Goal: Transaction & Acquisition: Purchase product/service

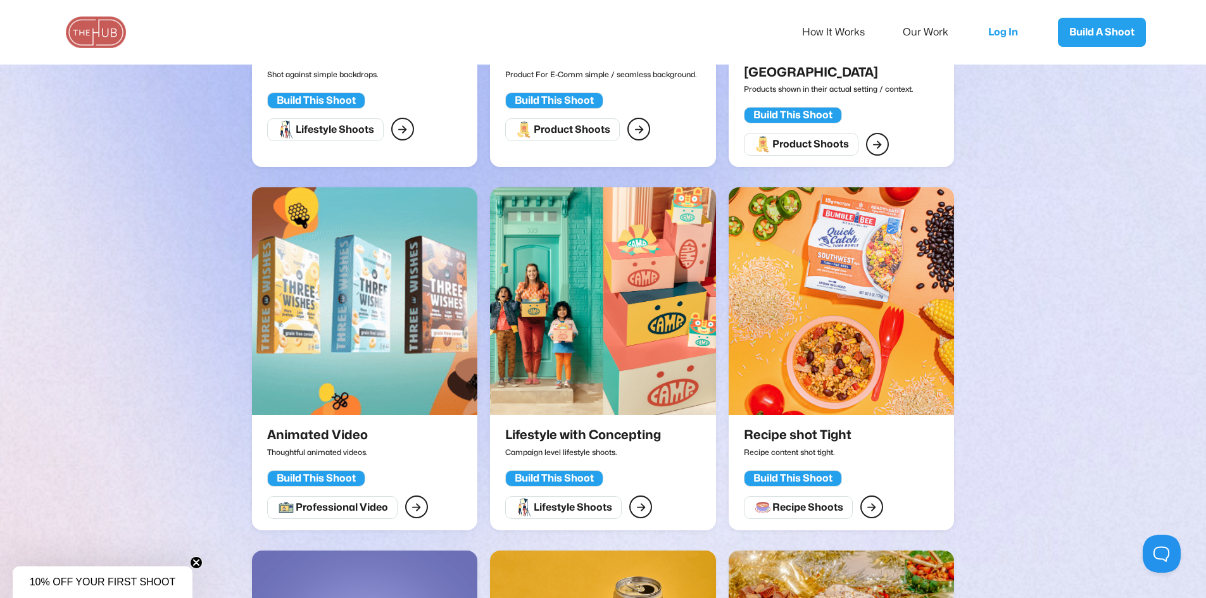
scroll to position [570, 0]
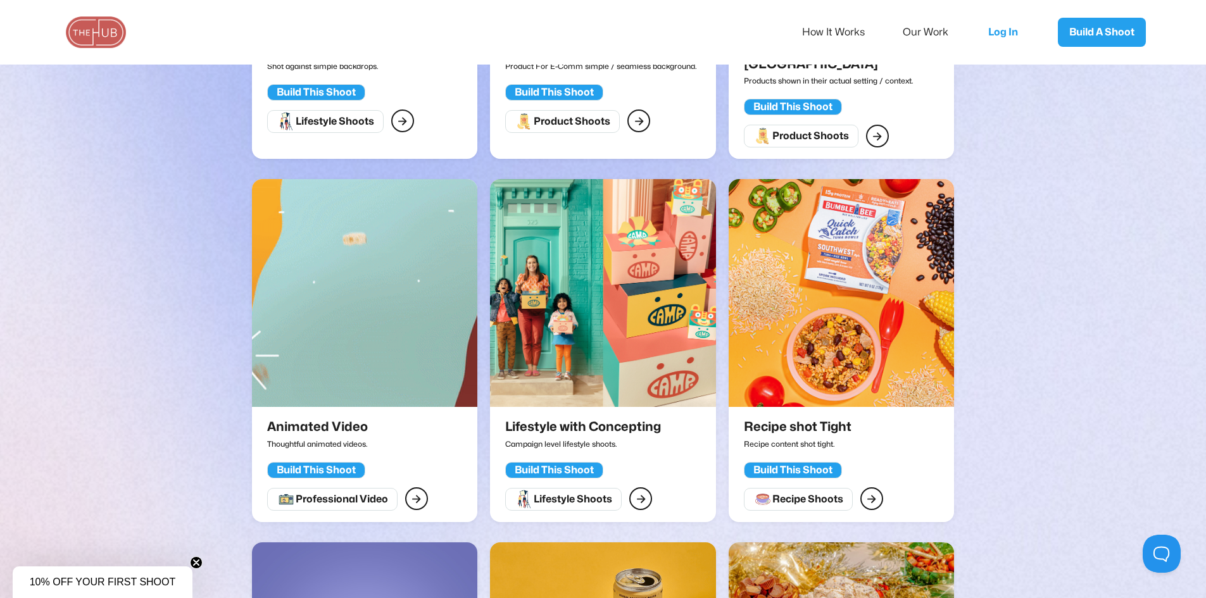
click at [439, 322] on img at bounding box center [364, 293] width 225 height 228
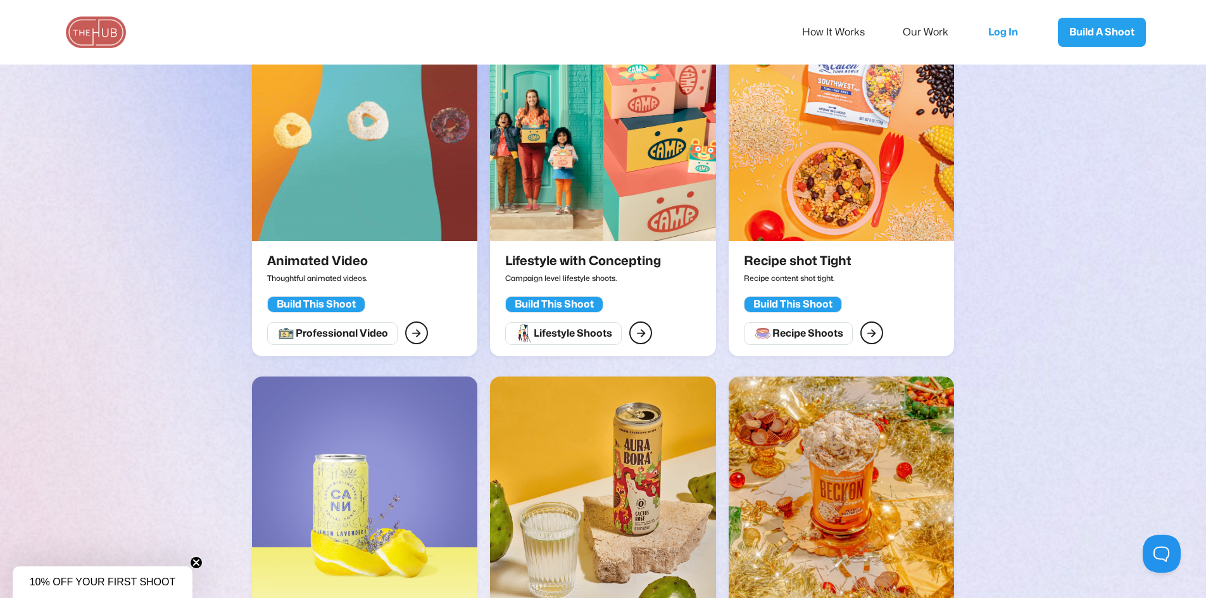
scroll to position [760, 0]
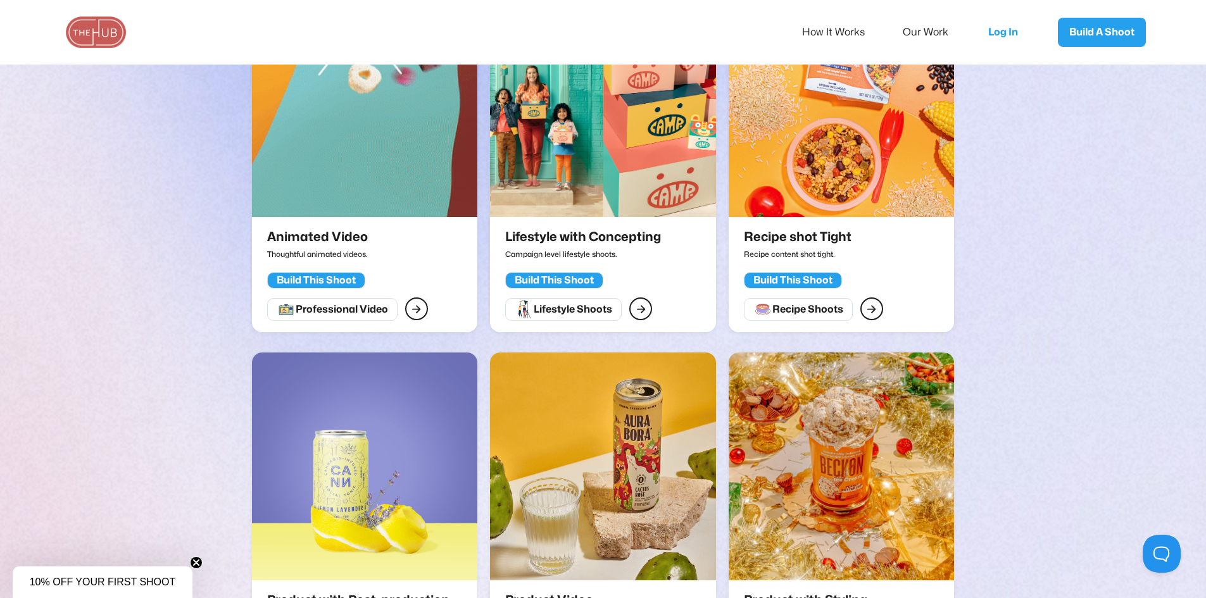
click at [878, 170] on img at bounding box center [841, 103] width 225 height 228
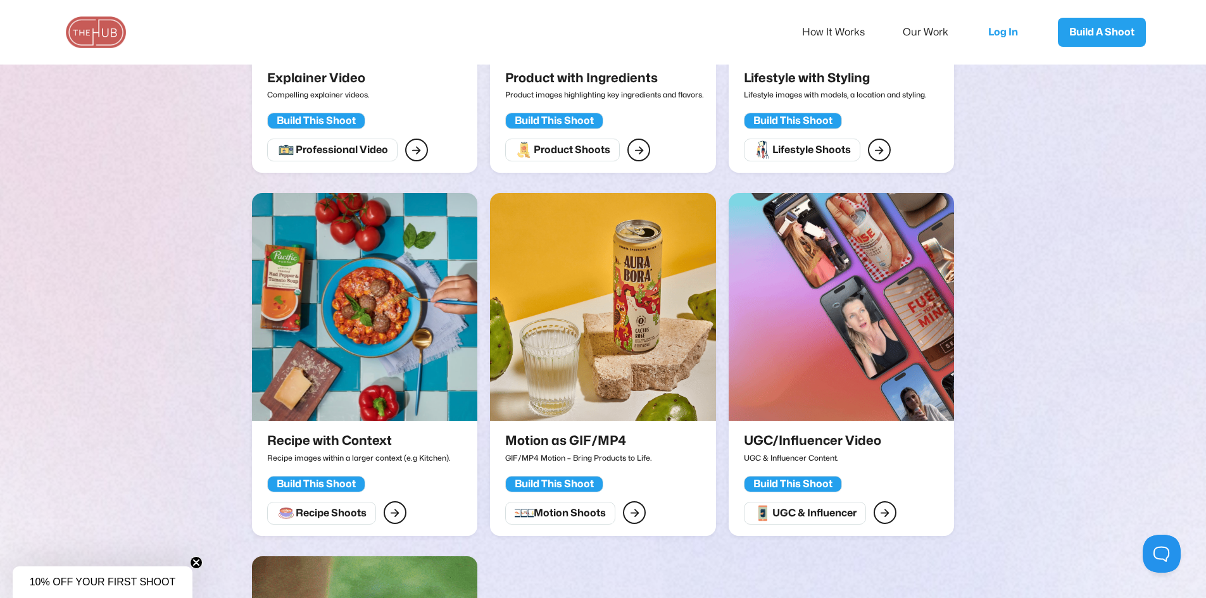
scroll to position [1583, 0]
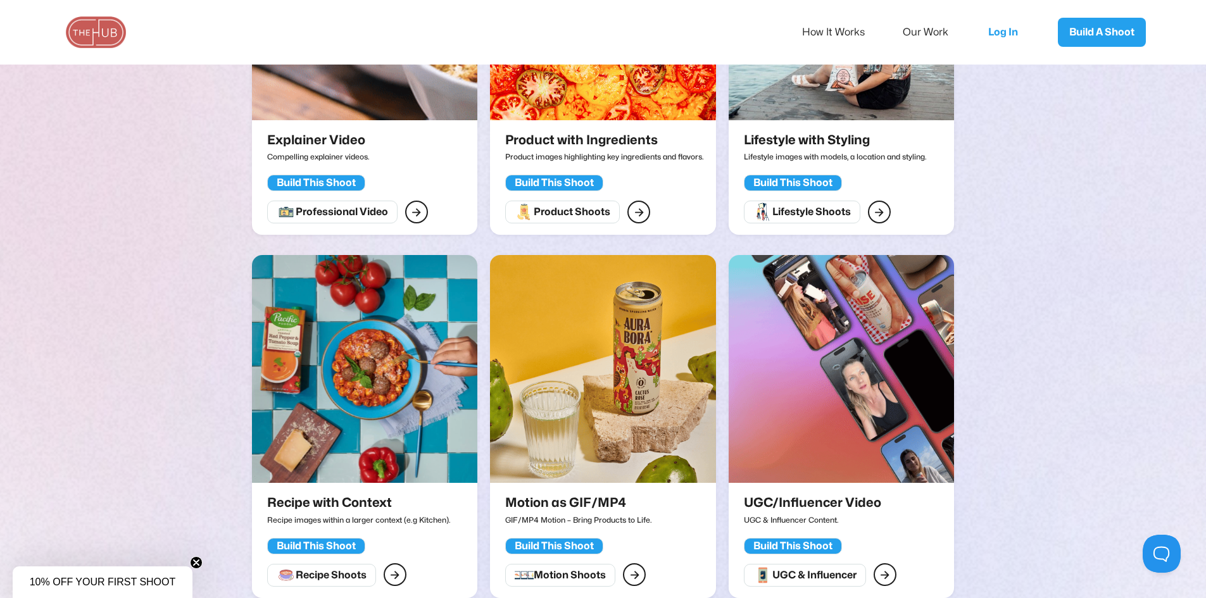
click at [367, 280] on img at bounding box center [364, 369] width 225 height 228
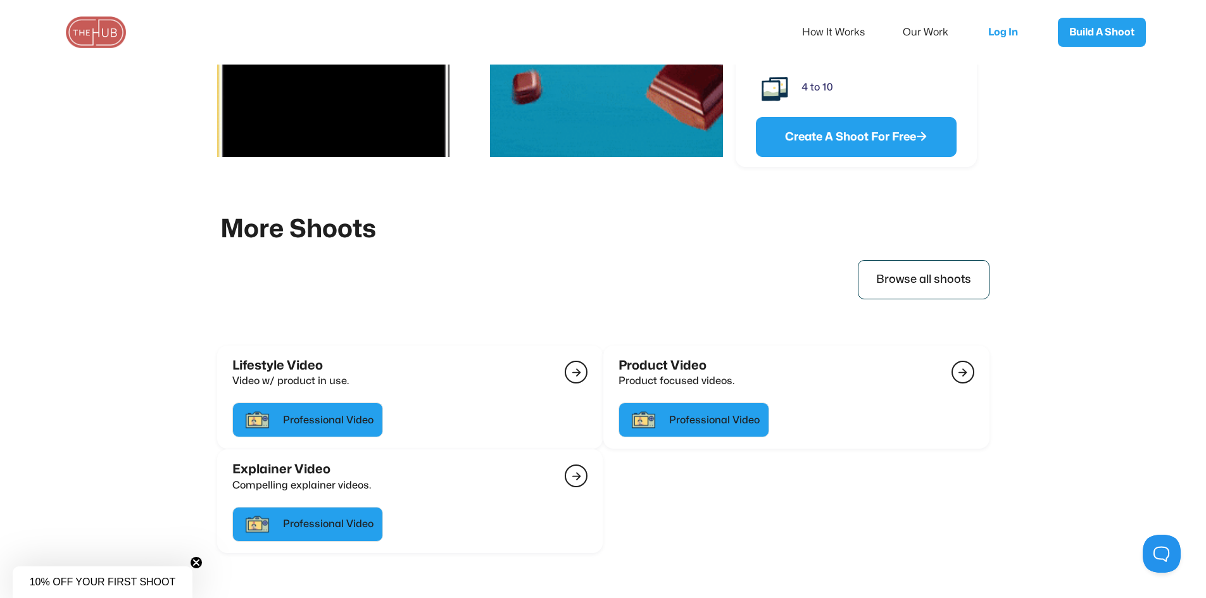
scroll to position [1393, 0]
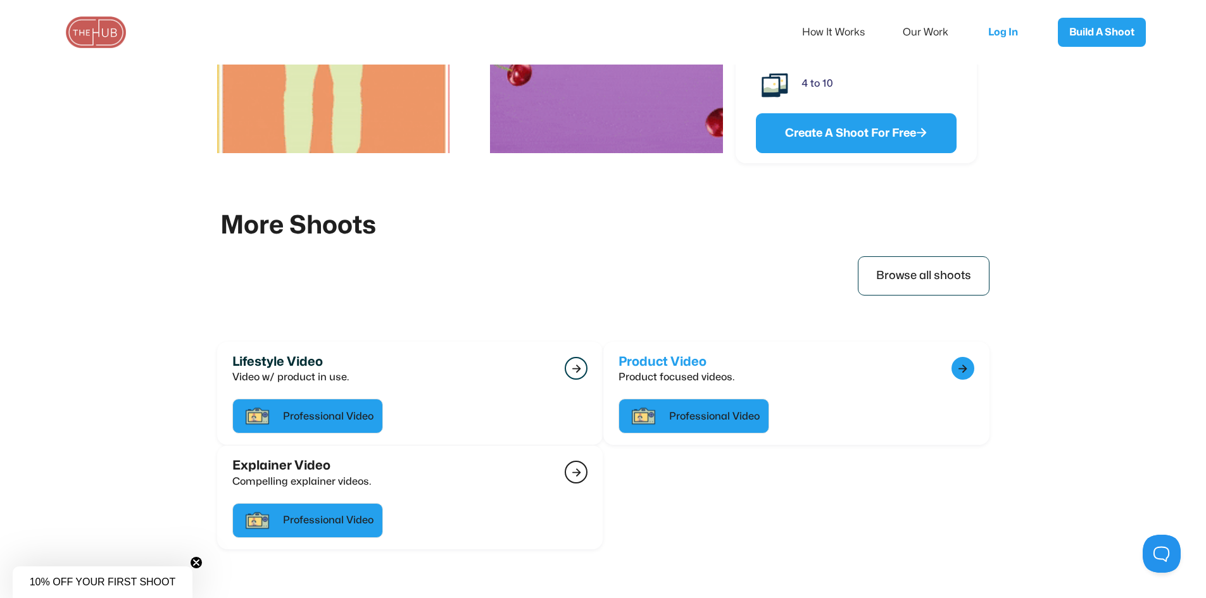
click at [779, 414] on div "Professional Video" at bounding box center [797, 415] width 356 height 38
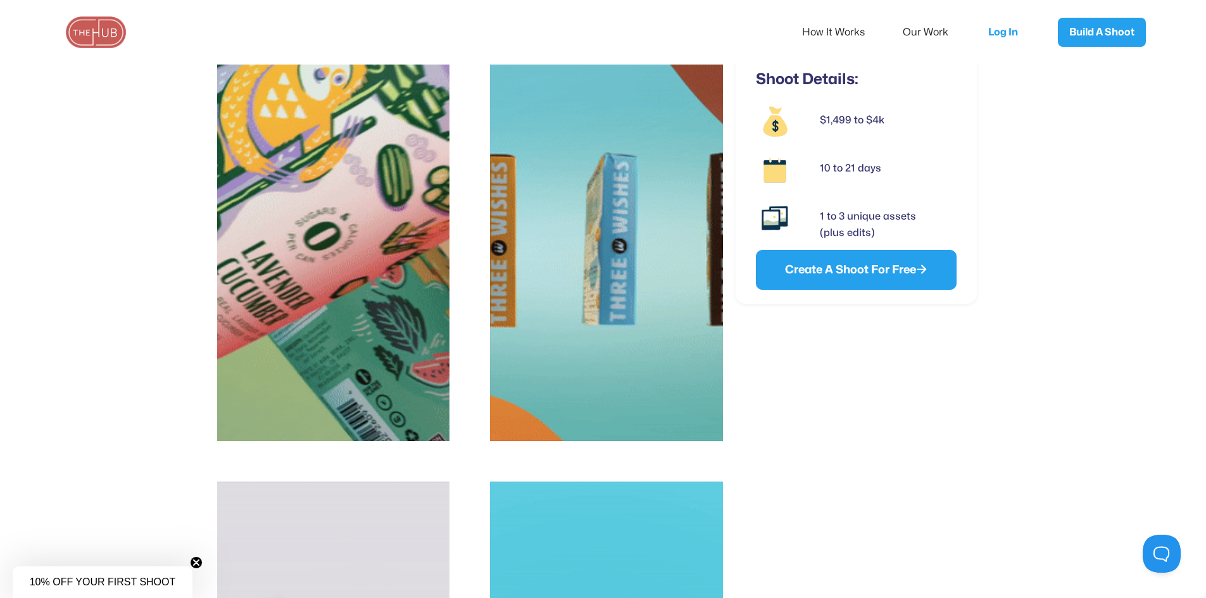
scroll to position [1266, 0]
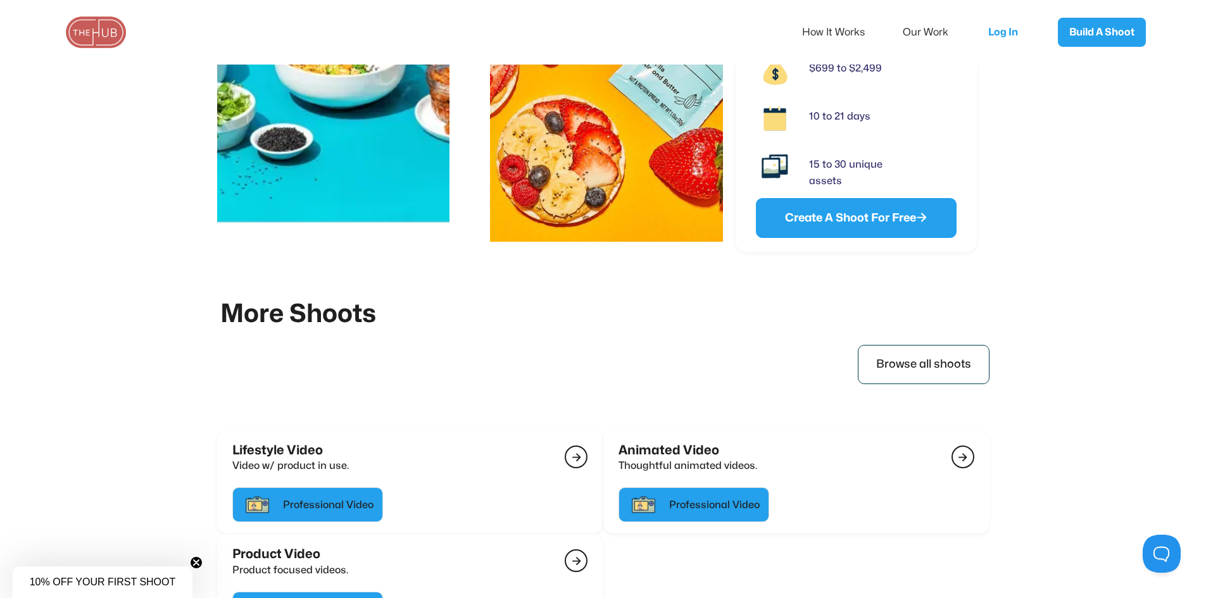
scroll to position [1922, 0]
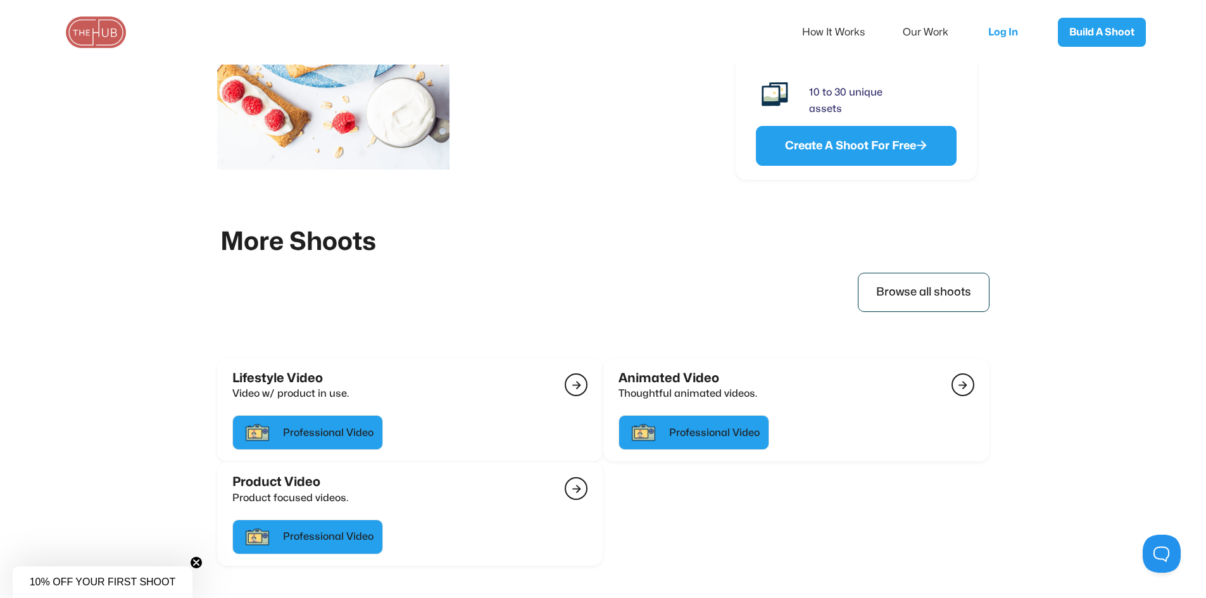
scroll to position [2326, 0]
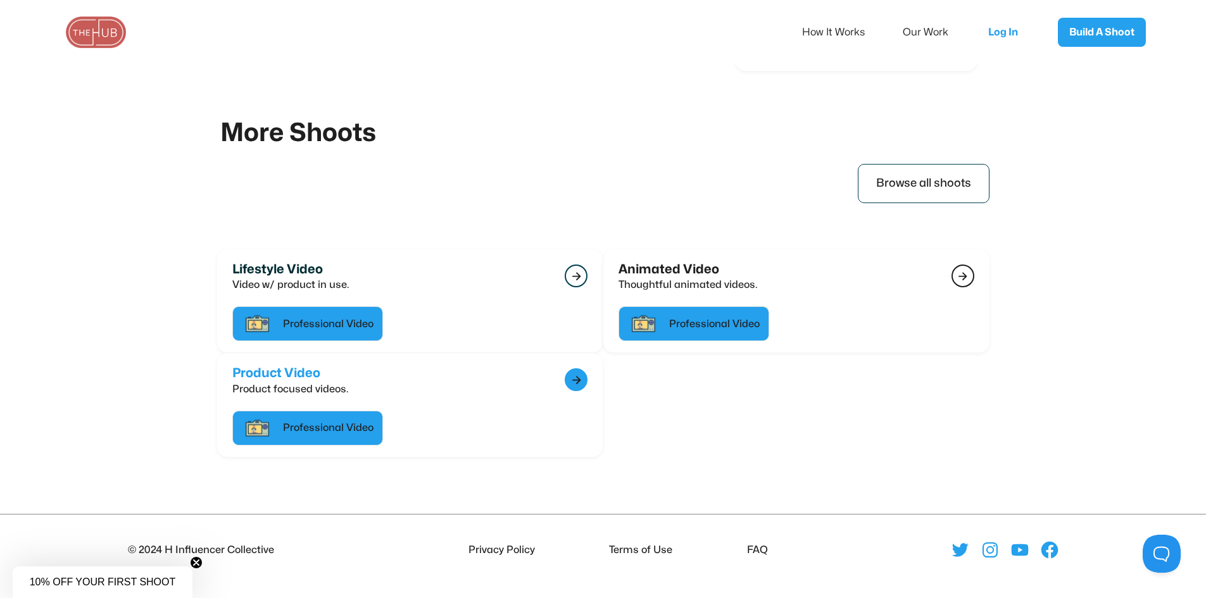
click at [370, 393] on div "Product Video Product focused videos. " at bounding box center [410, 386] width 356 height 41
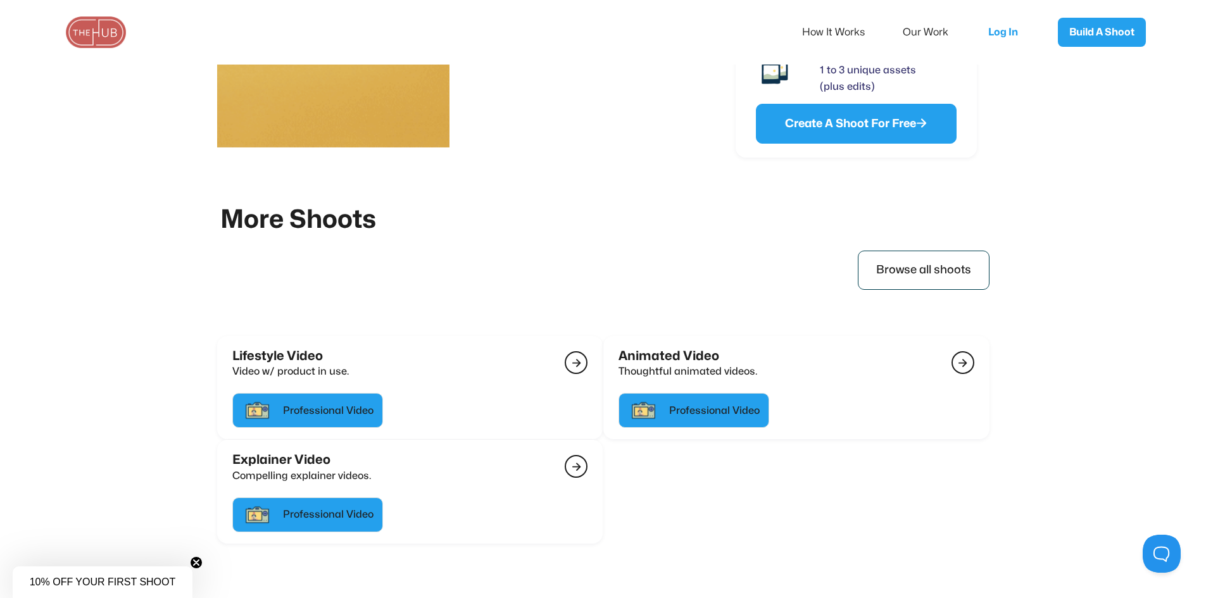
scroll to position [2279, 0]
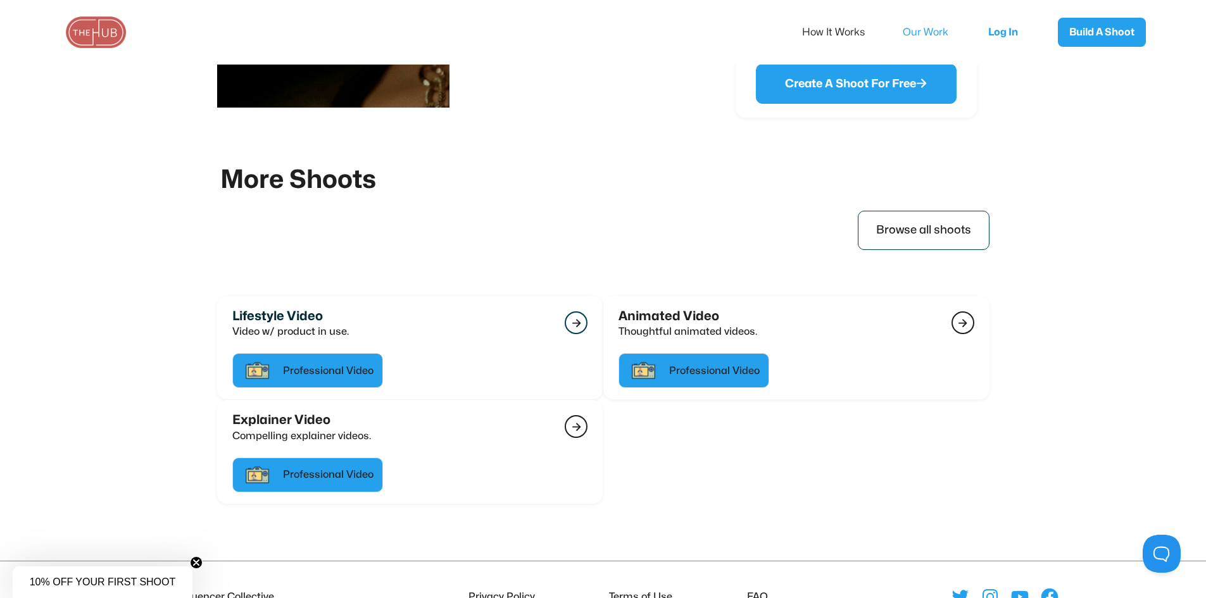
click at [951, 31] on link "Our Work" at bounding box center [934, 32] width 63 height 27
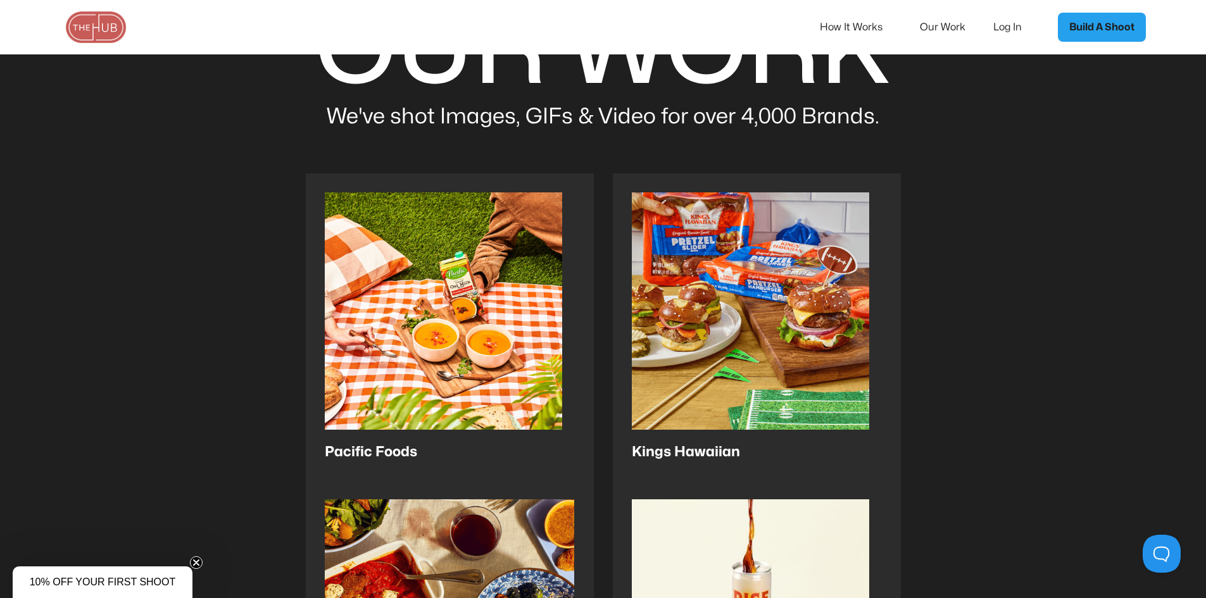
scroll to position [253, 0]
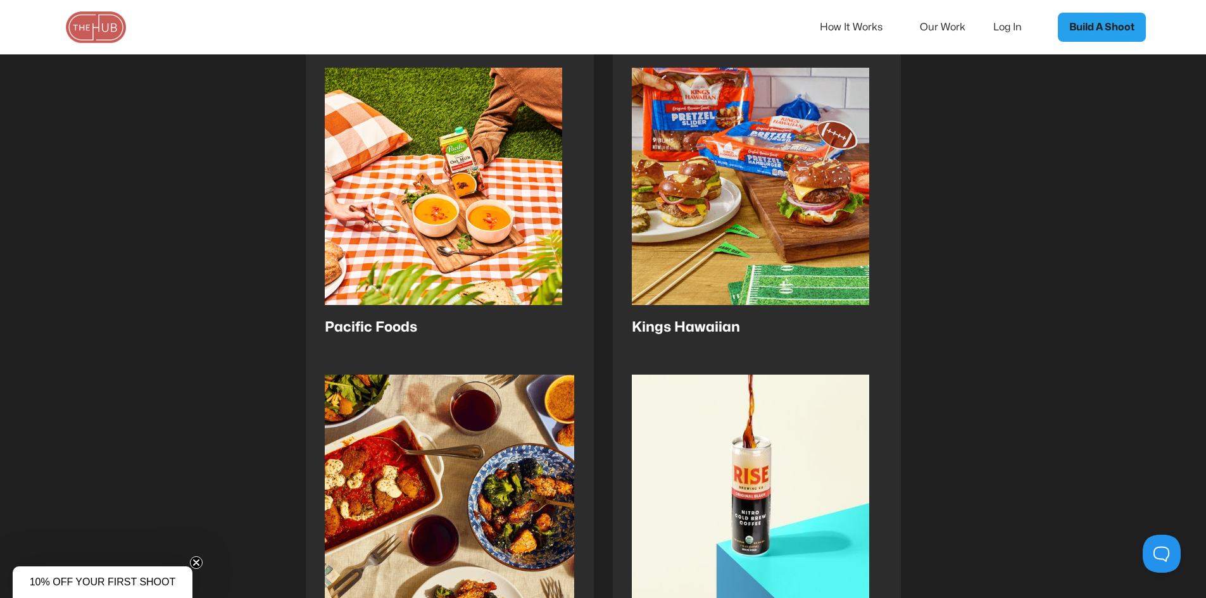
click at [780, 275] on img at bounding box center [750, 186] width 237 height 237
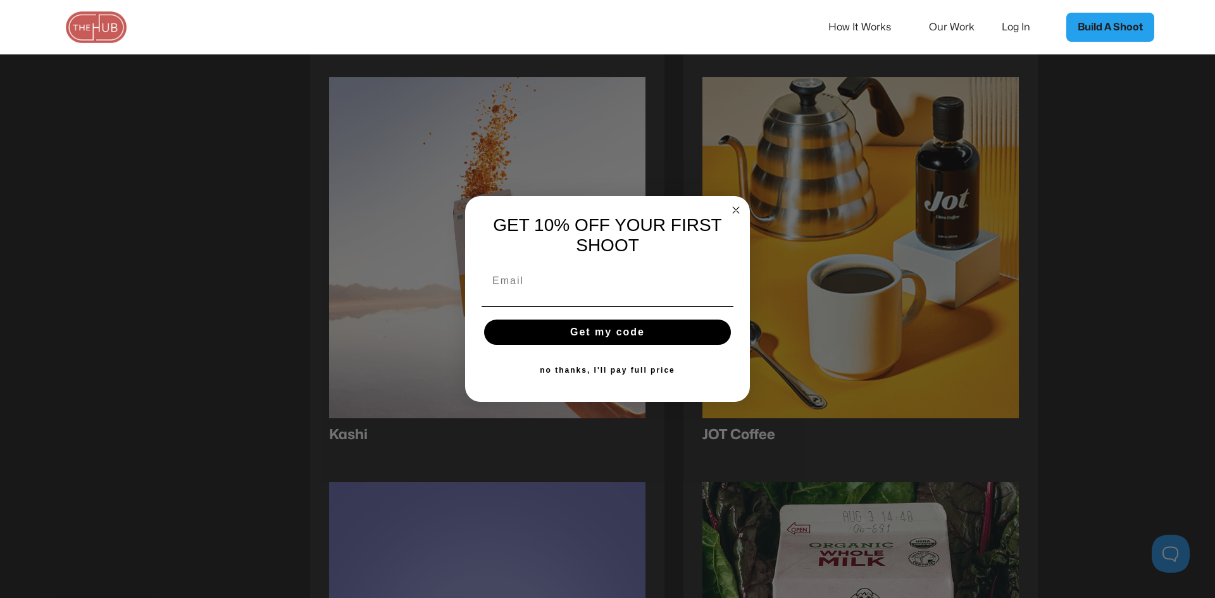
scroll to position [1447, 0]
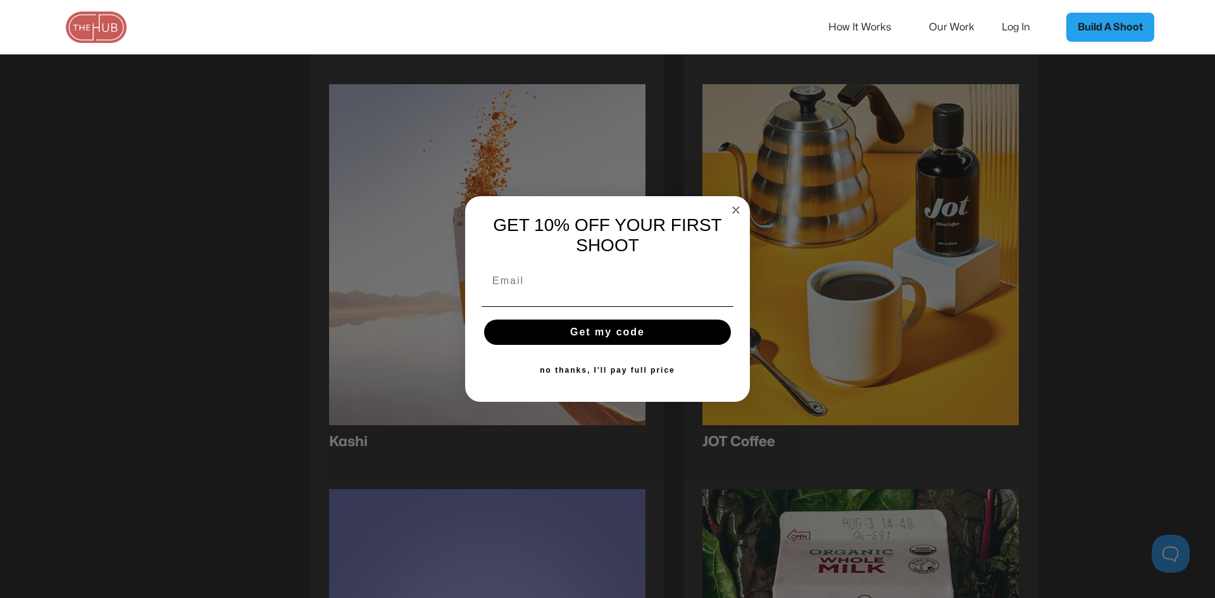
click at [735, 208] on circle "Close dialog" at bounding box center [736, 210] width 15 height 15
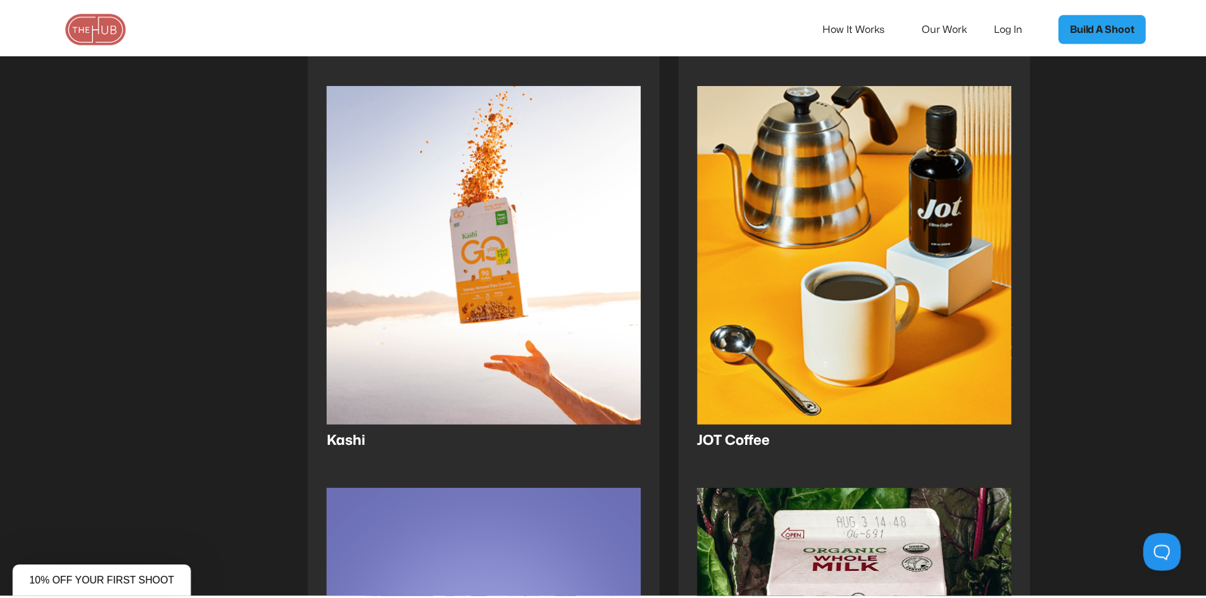
scroll to position [1446, 0]
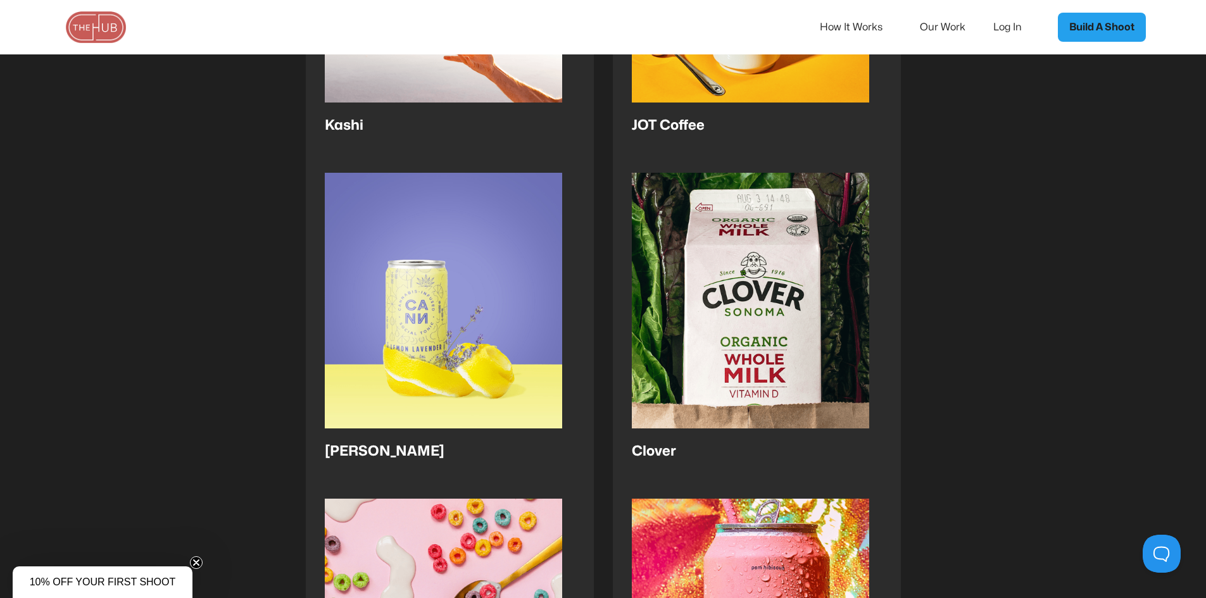
click at [886, 30] on link "How It Works" at bounding box center [860, 27] width 80 height 27
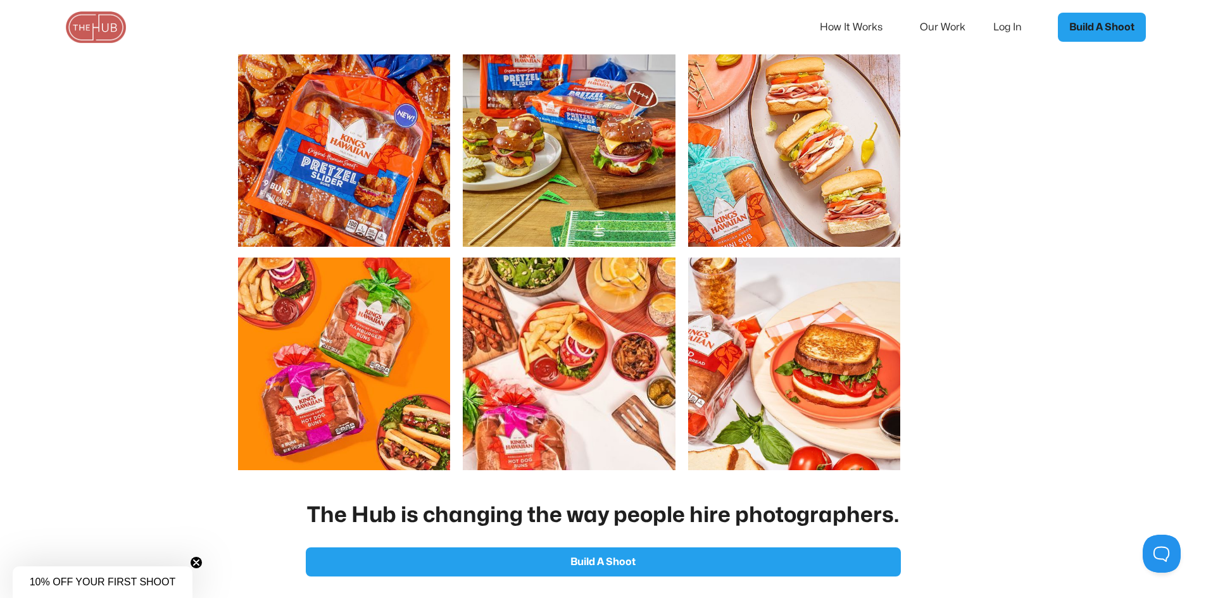
scroll to position [850, 0]
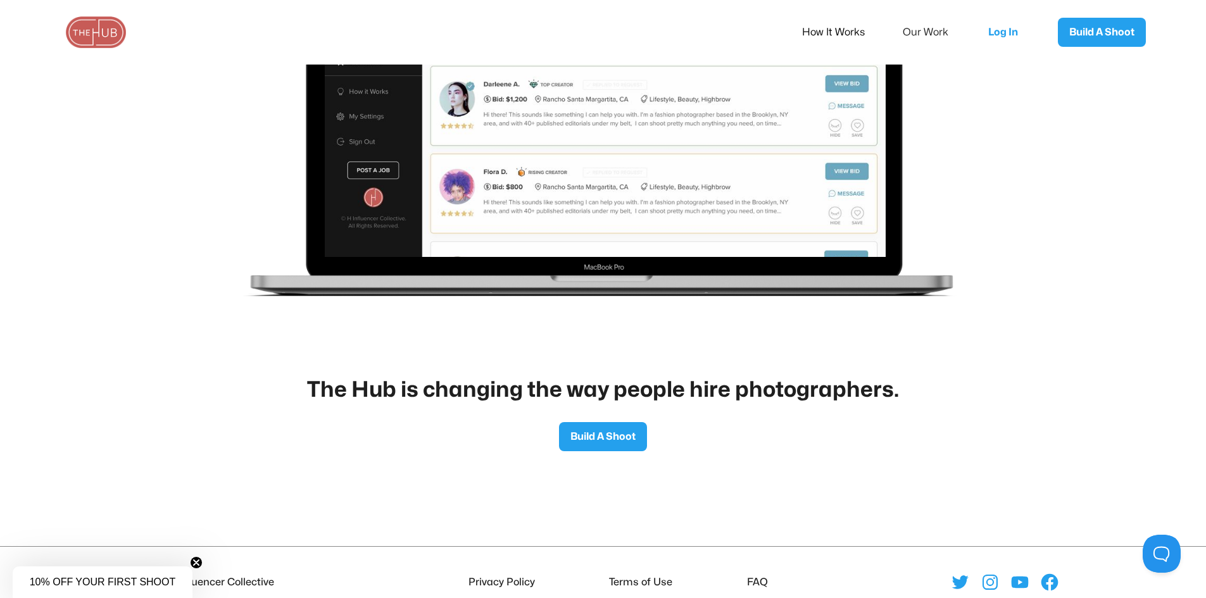
scroll to position [2159, 0]
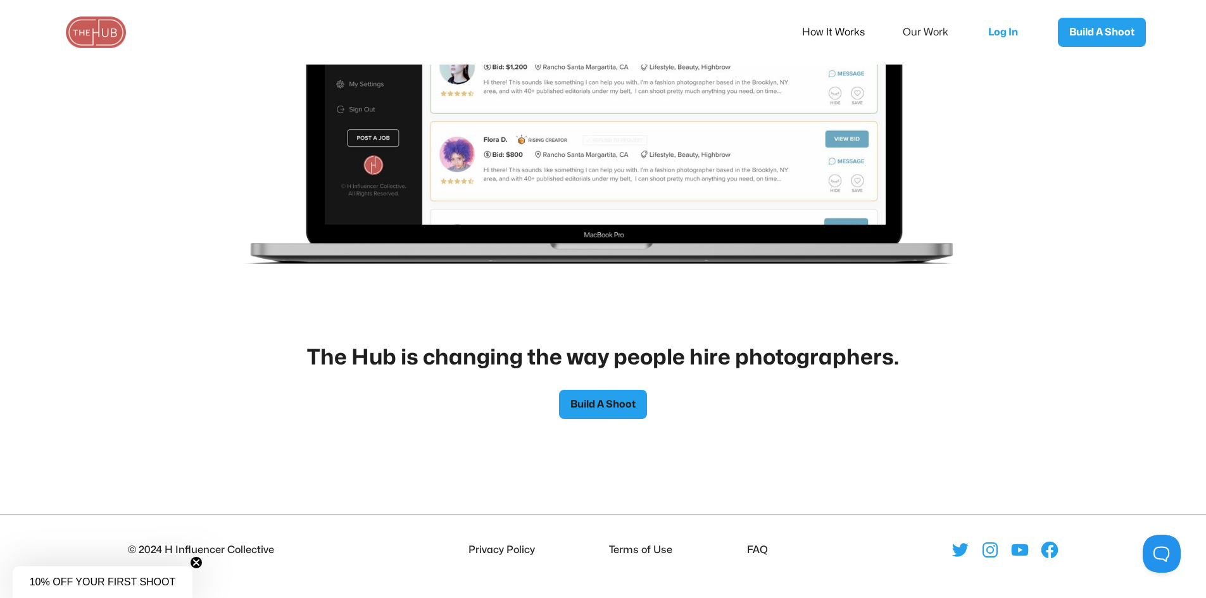
click at [604, 397] on link "Build A Shoot" at bounding box center [603, 404] width 88 height 29
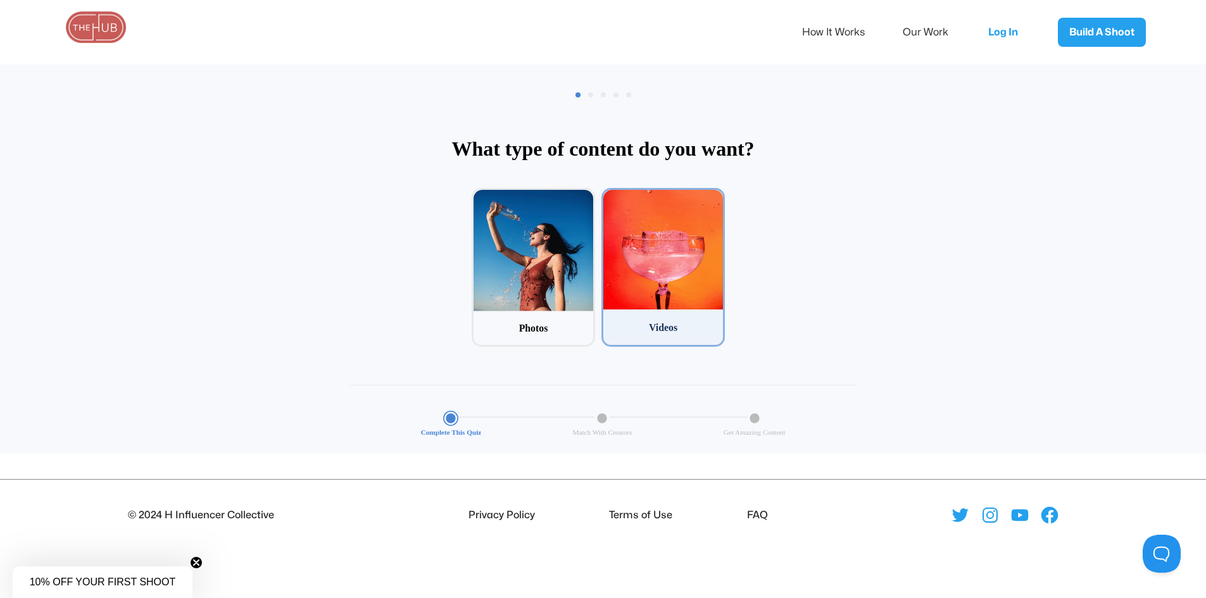
click at [639, 291] on div at bounding box center [663, 250] width 120 height 120
click at [610, 196] on input "2 Videos" at bounding box center [605, 192] width 8 height 8
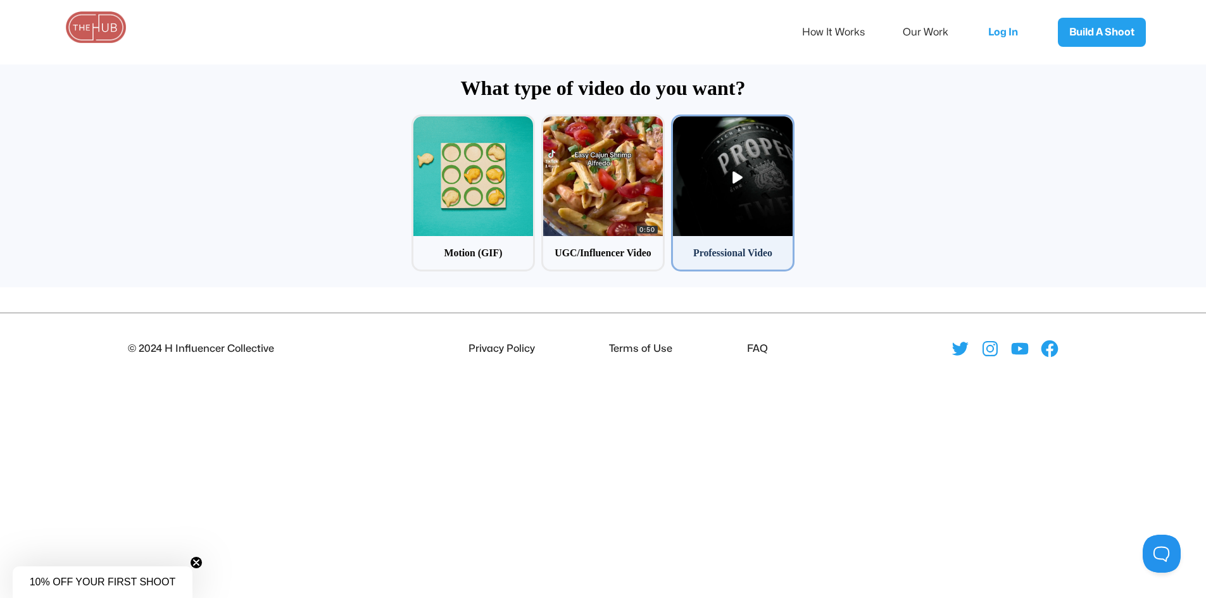
click at [734, 172] on div at bounding box center [733, 176] width 120 height 120
click at [679, 123] on input "3 Professional Video" at bounding box center [675, 119] width 8 height 8
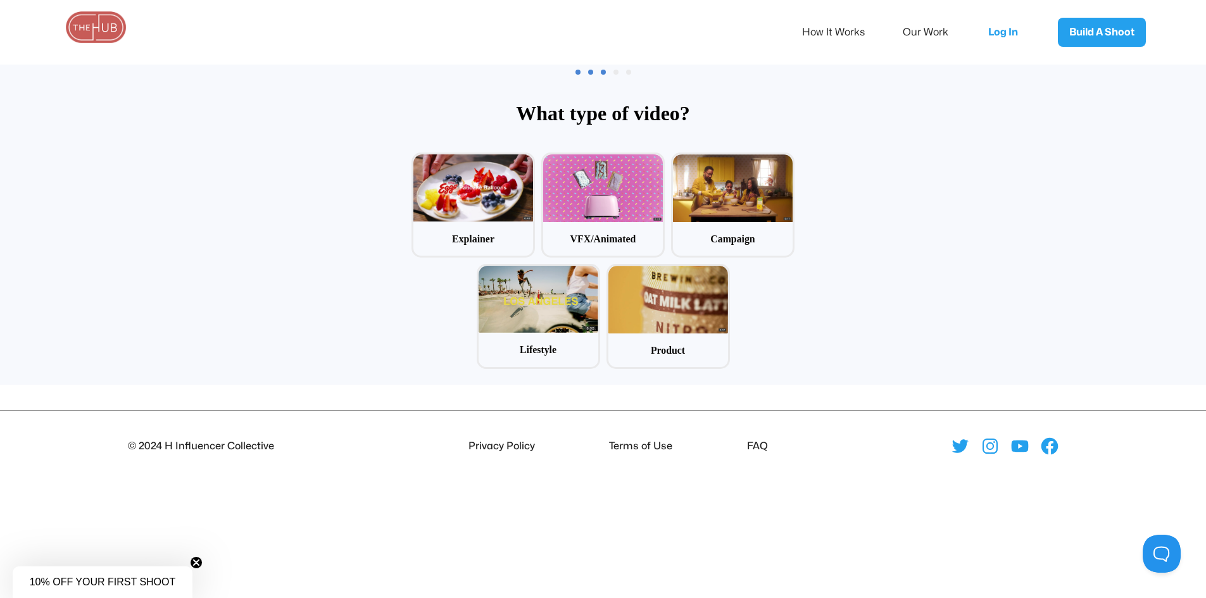
click at [589, 71] on span at bounding box center [590, 72] width 5 height 5
click at [591, 73] on span at bounding box center [590, 72] width 5 height 5
click at [629, 284] on div at bounding box center [668, 300] width 120 height 68
click at [615, 272] on input "5 Product" at bounding box center [610, 268] width 8 height 8
radio input "false"
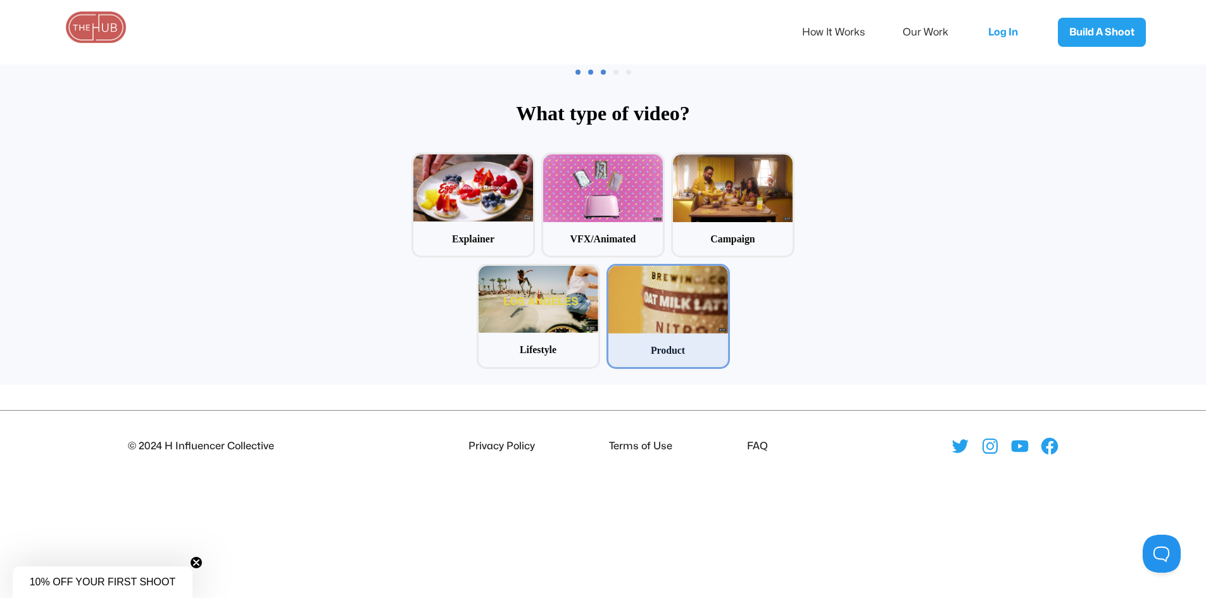
radio input "false"
radio input "true"
radio input "false"
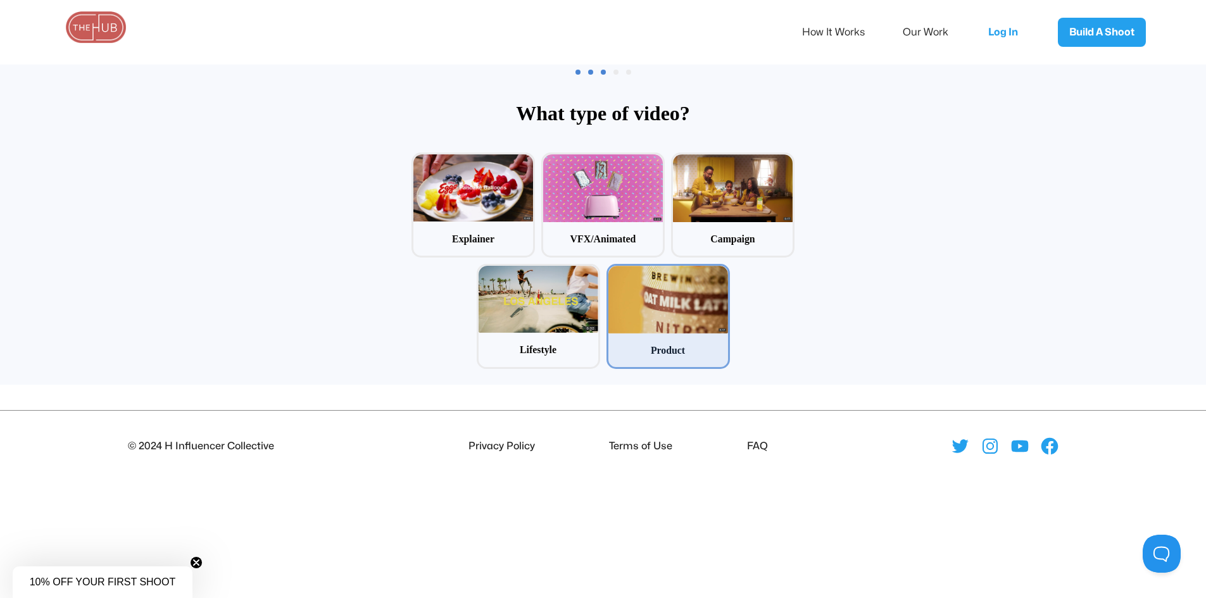
radio input "false"
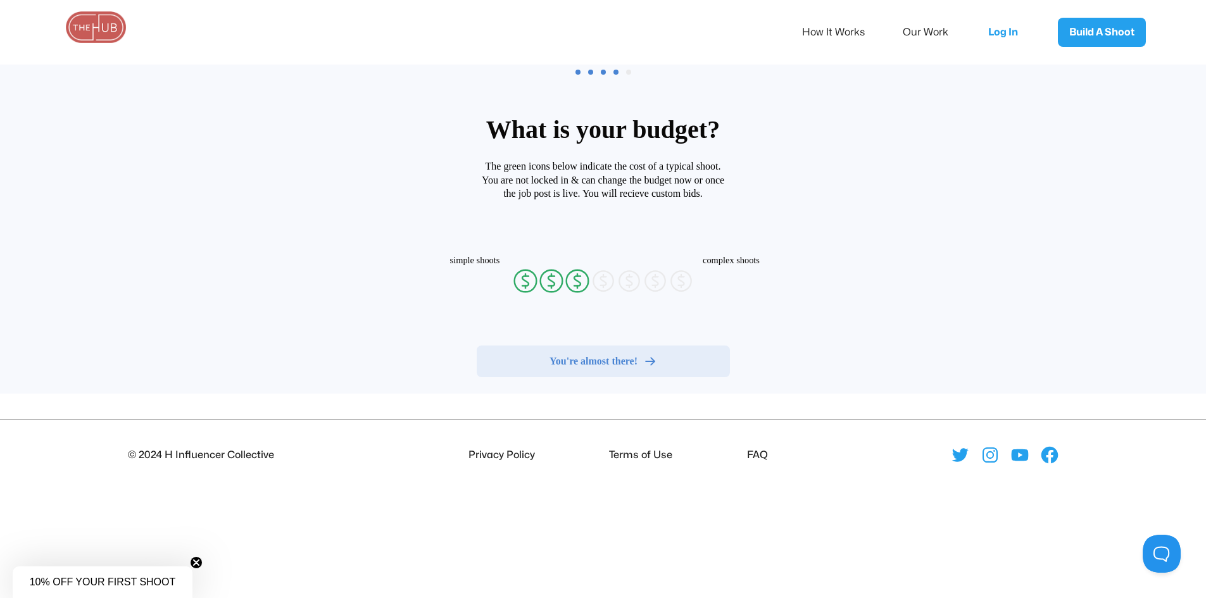
radio input "false"
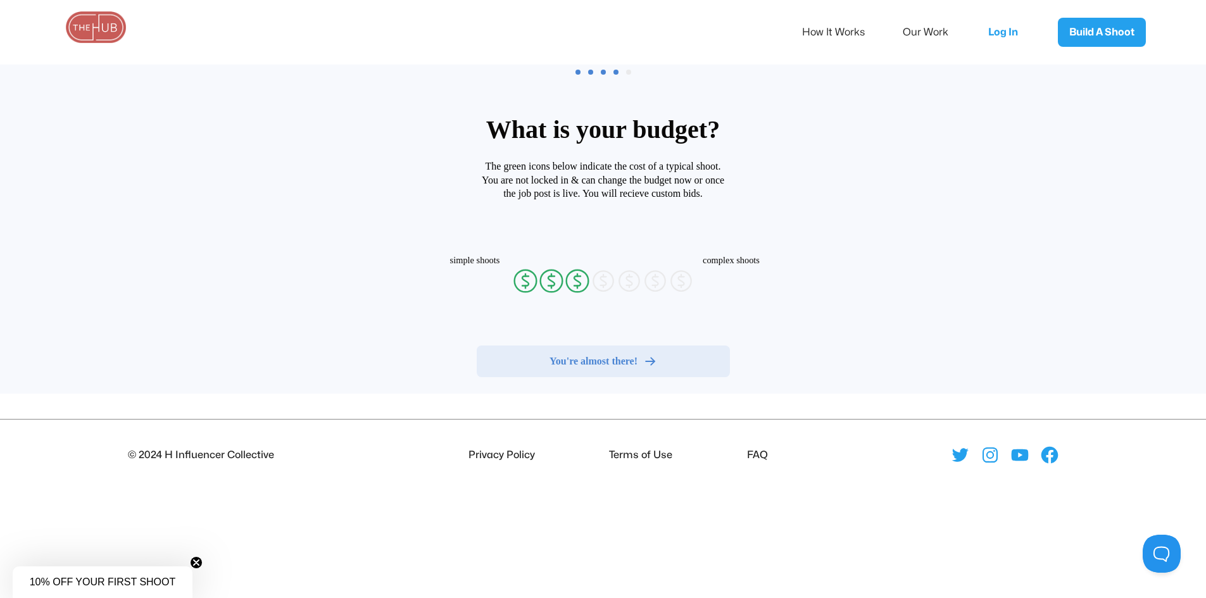
radio input "false"
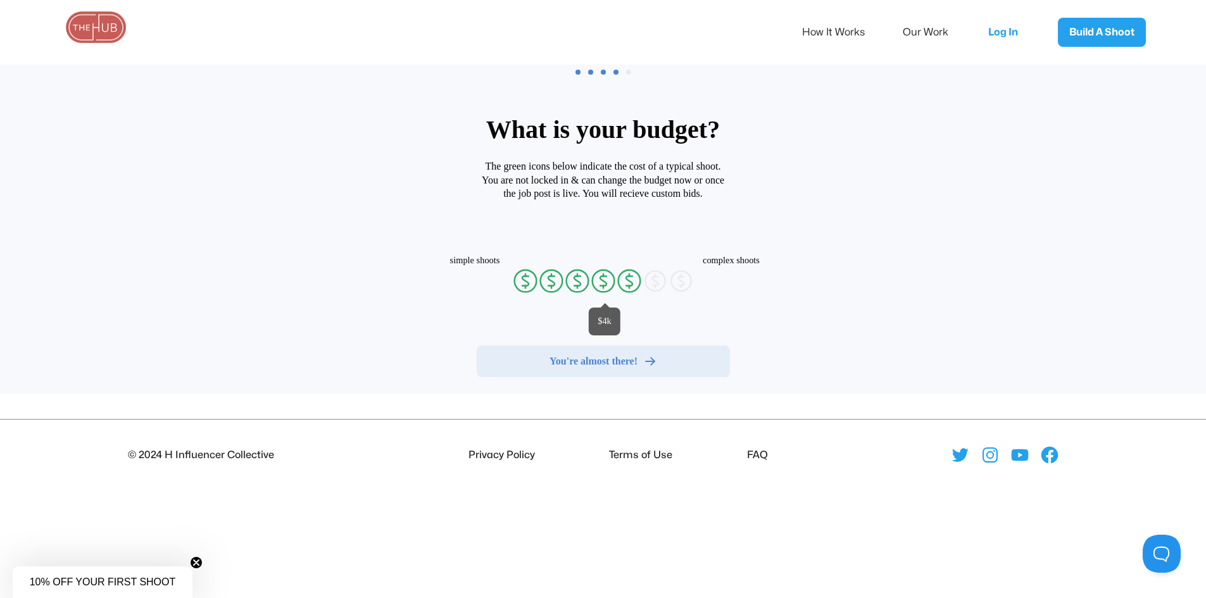
radio input "false"
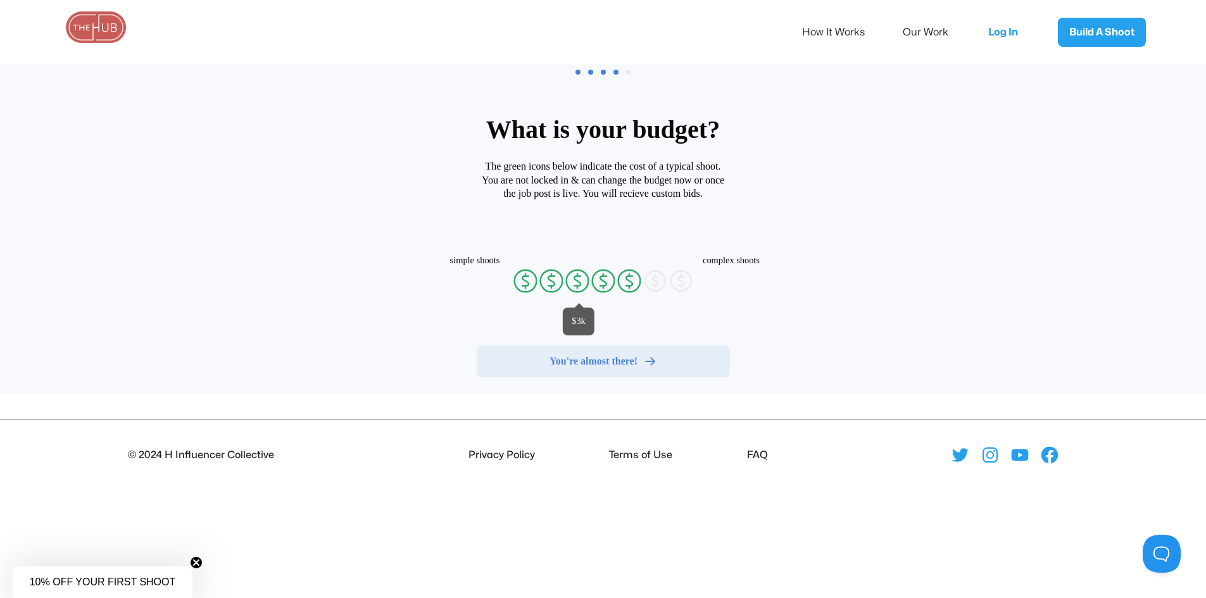
radio input "false"
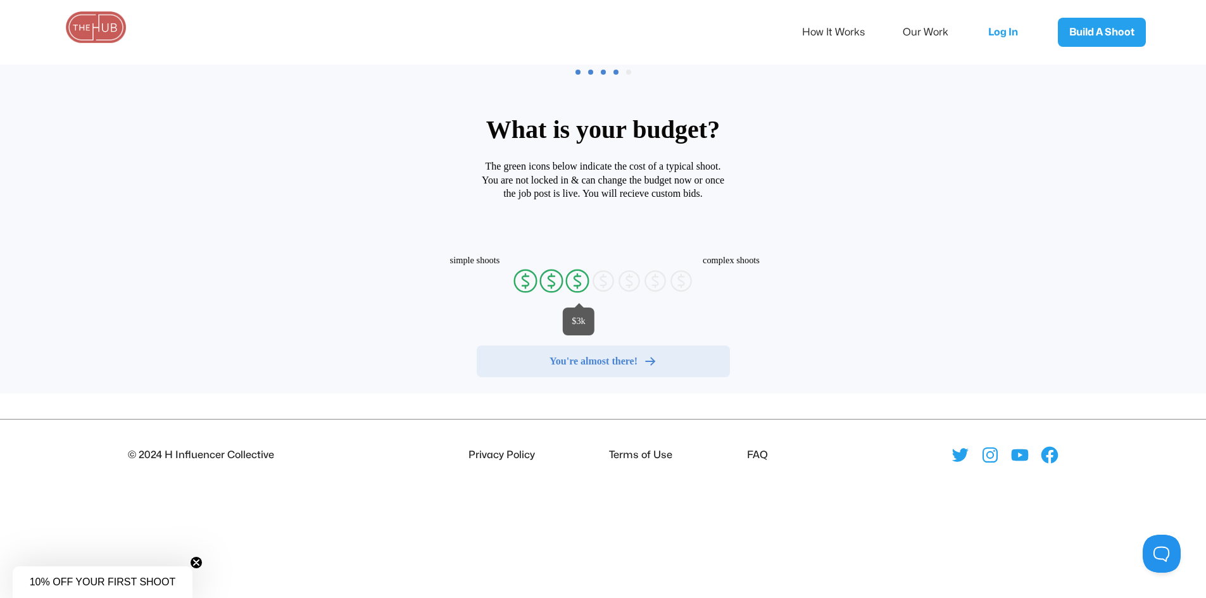
radio input "false"
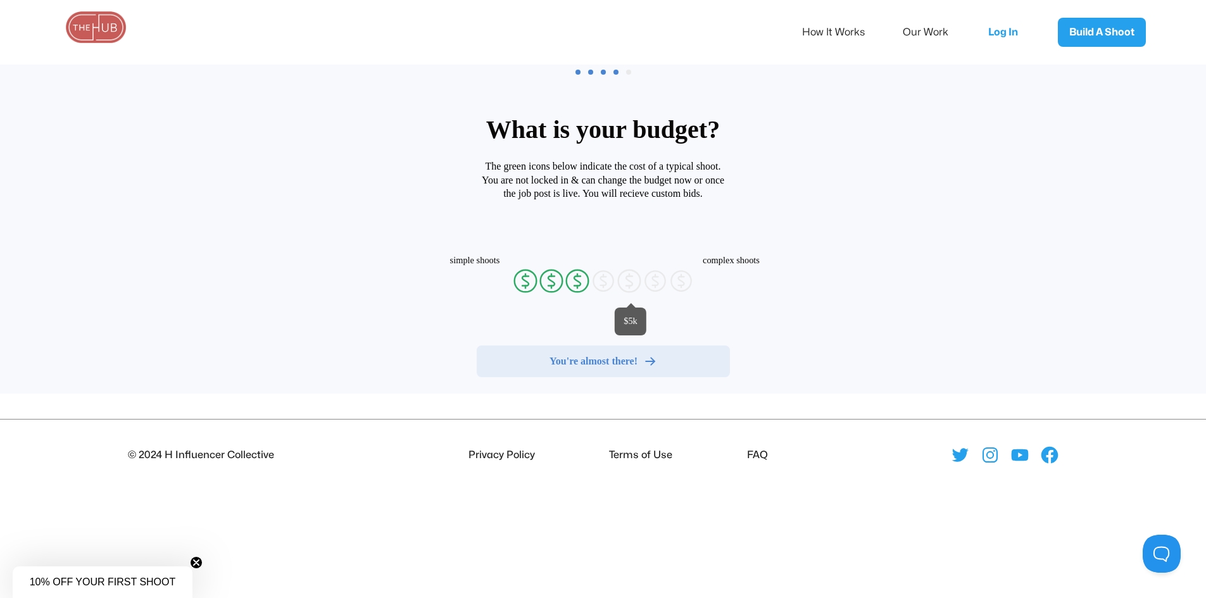
radio input "false"
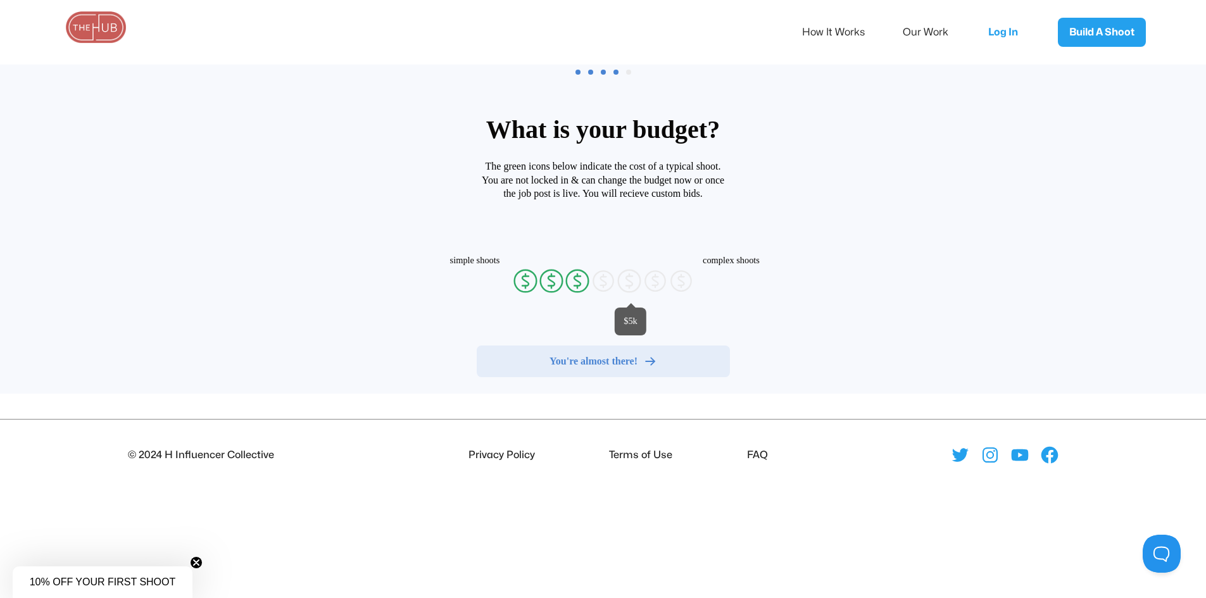
radio input "false"
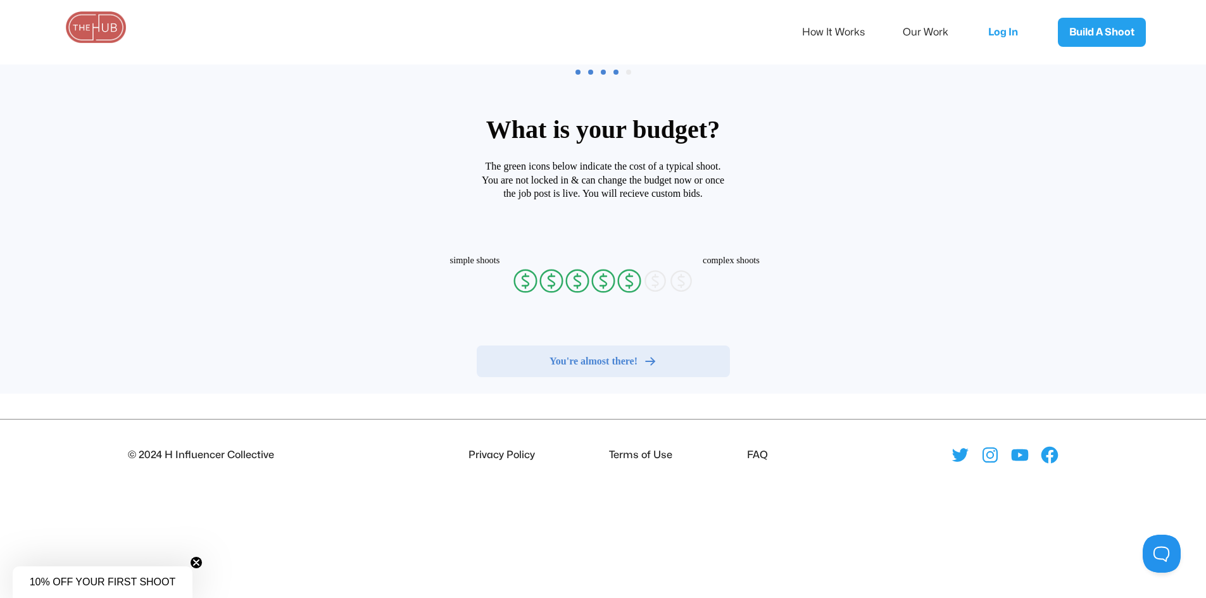
radio input "false"
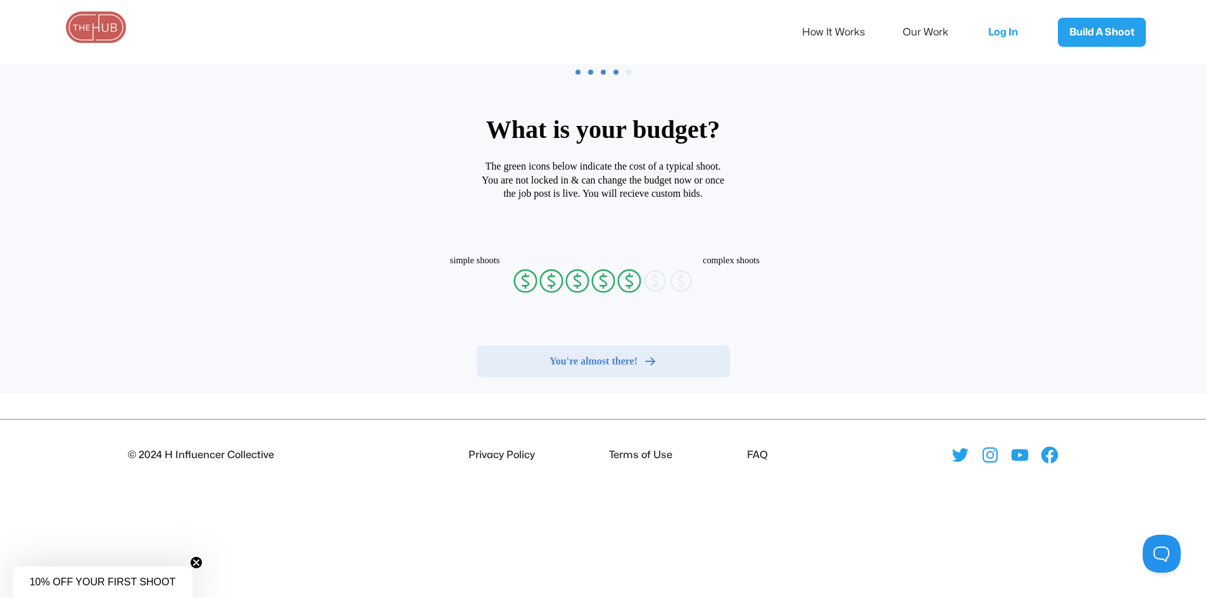
radio input "false"
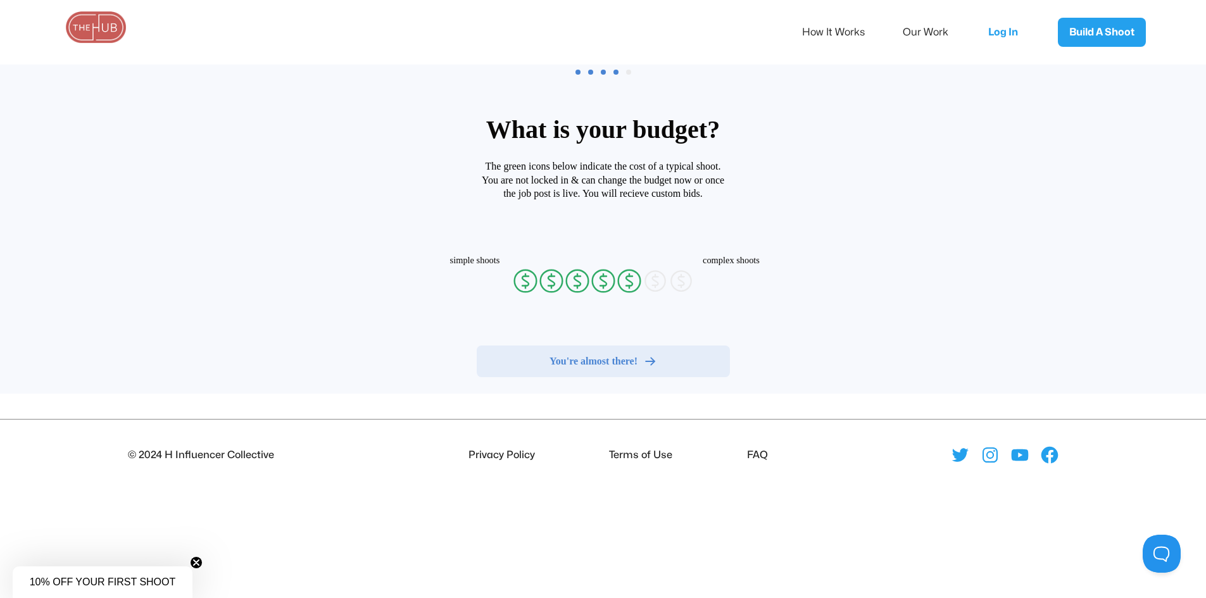
radio input "false"
click at [601, 358] on span "You're almost there!" at bounding box center [594, 361] width 88 height 13
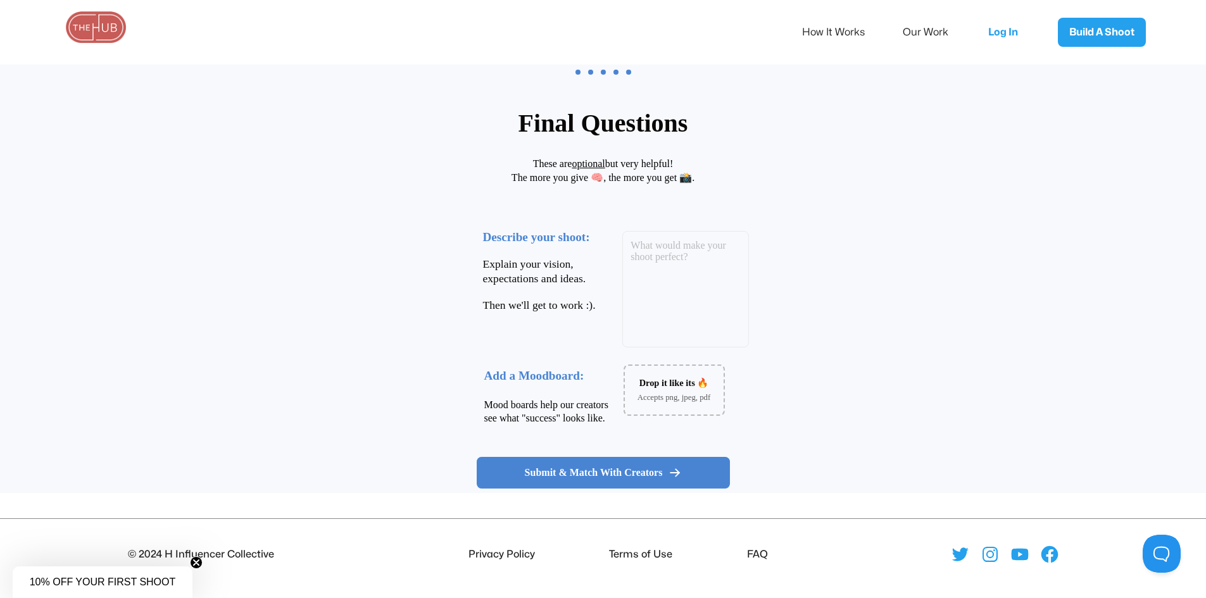
click at [87, 35] on img at bounding box center [95, 27] width 63 height 32
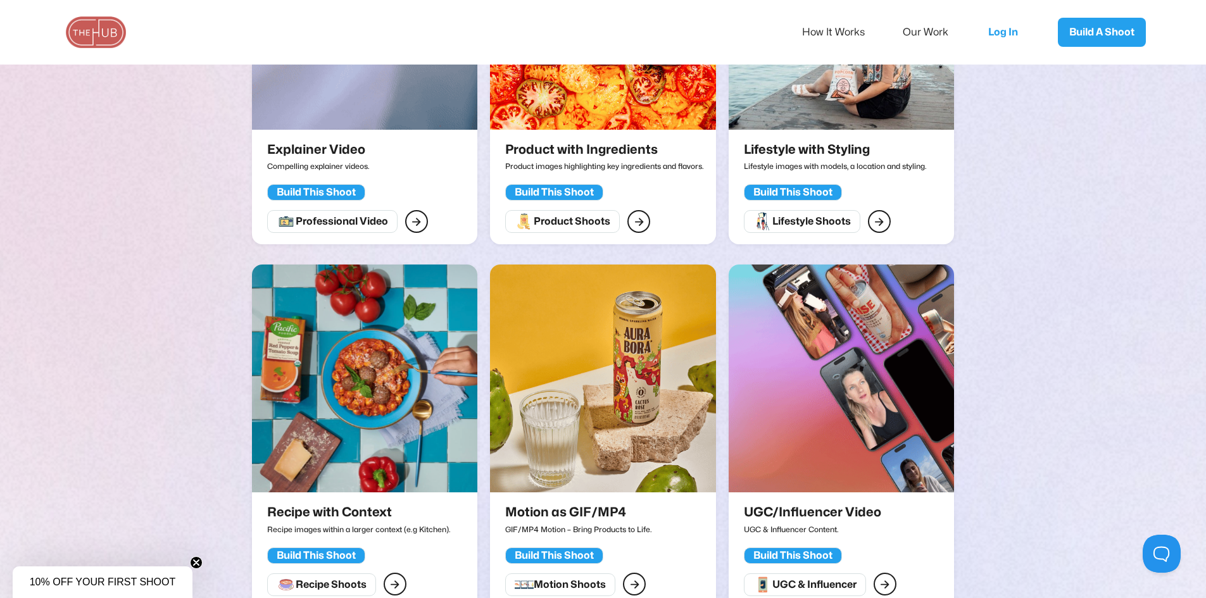
scroll to position [1583, 0]
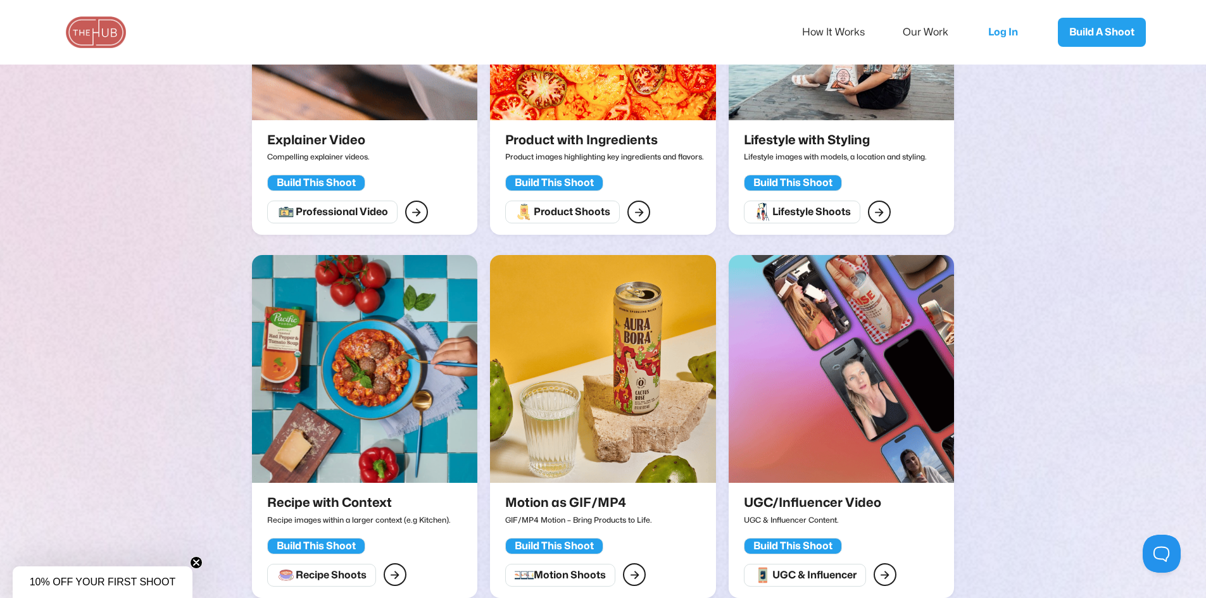
click at [870, 306] on img at bounding box center [841, 369] width 225 height 228
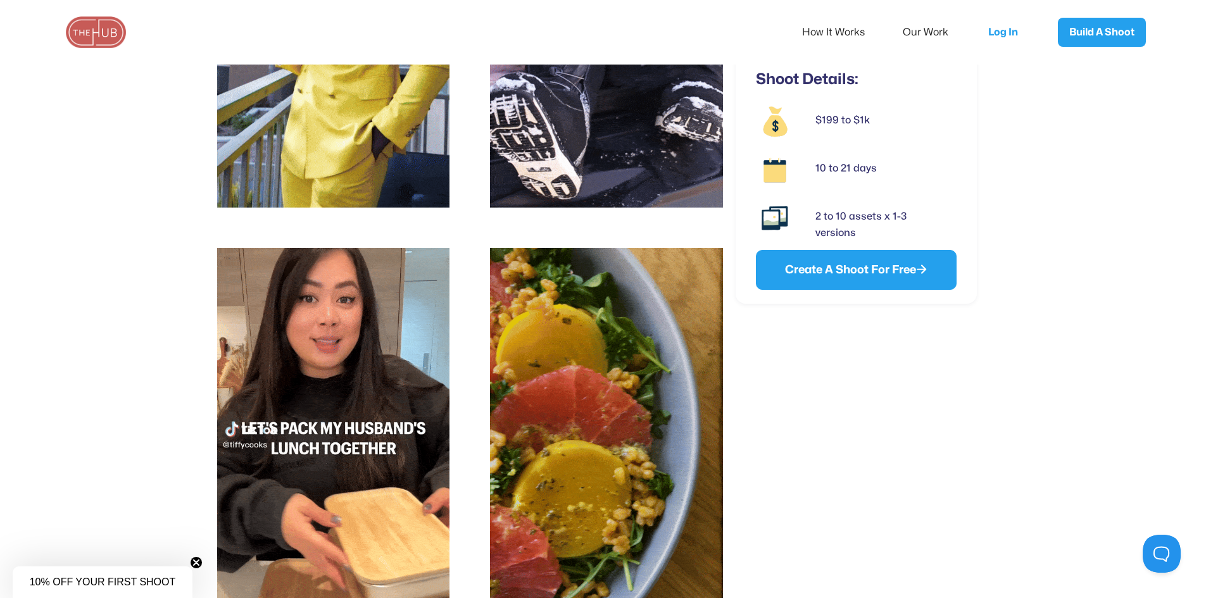
scroll to position [950, 0]
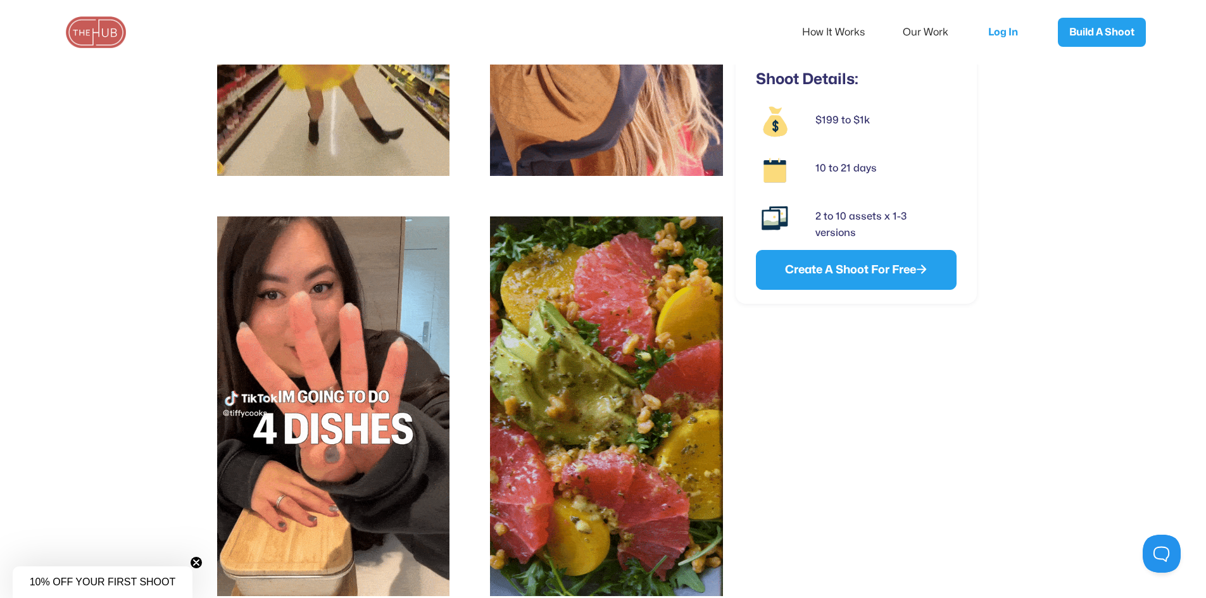
click at [636, 300] on img at bounding box center [606, 407] width 233 height 380
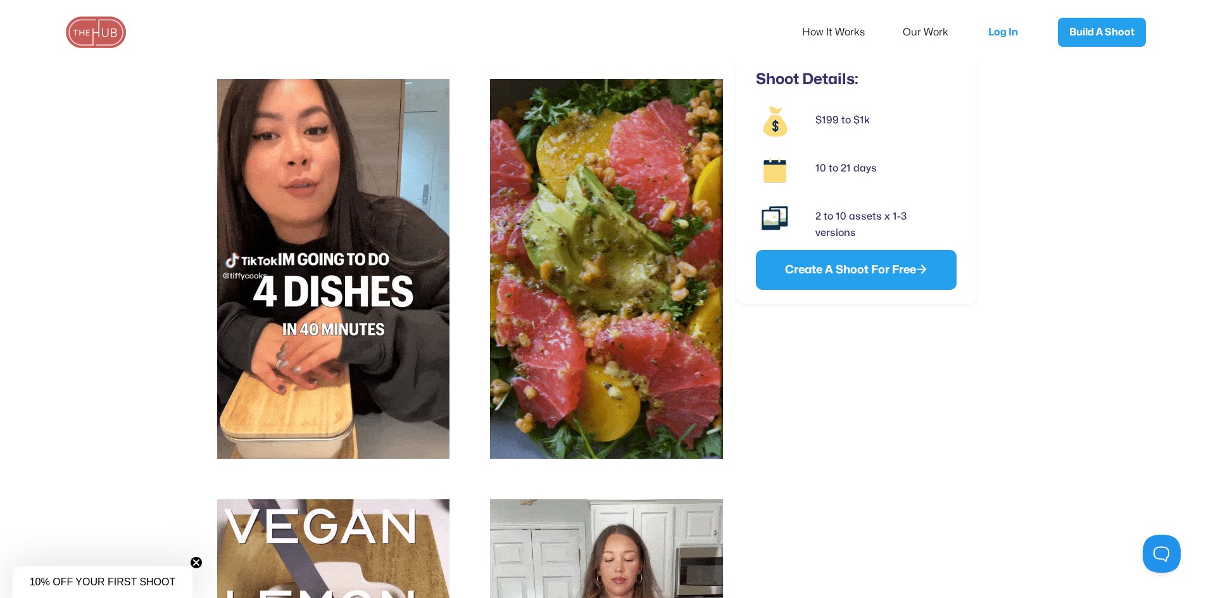
scroll to position [1076, 0]
